Goal: Find specific page/section: Find specific page/section

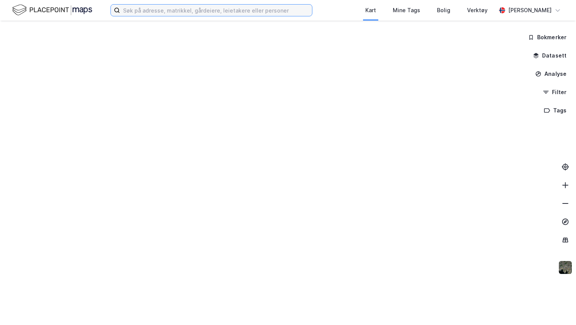
click at [133, 12] on input at bounding box center [216, 10] width 192 height 11
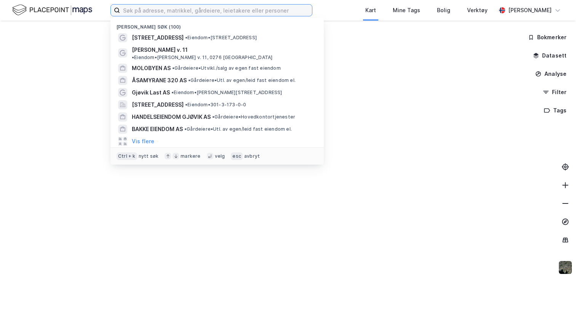
click at [133, 12] on input at bounding box center [216, 10] width 192 height 11
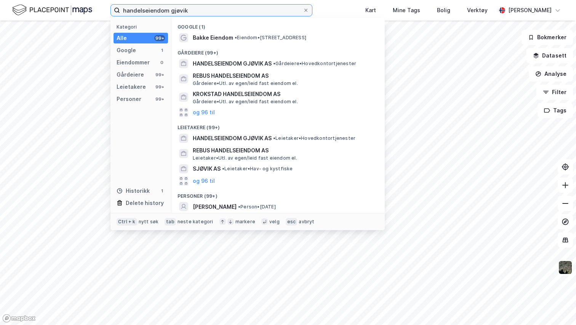
click at [186, 9] on input "handelseiendom gjøvik" at bounding box center [211, 10] width 183 height 11
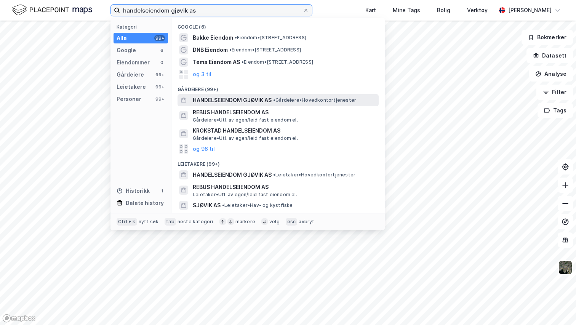
type input "handelseiendom gjøvik as"
click at [231, 101] on span "HANDELSEIENDOM GJØVIK AS" at bounding box center [232, 100] width 79 height 9
